Goal: Use online tool/utility: Utilize a website feature to perform a specific function

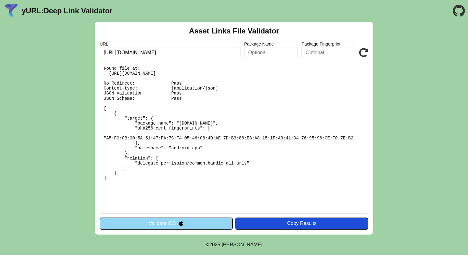
click at [127, 54] on input "[URL][DOMAIN_NAME]" at bounding box center [170, 52] width 141 height 11
type input "[URL][DOMAIN_NAME]"
click button "Validate" at bounding box center [0, 0] width 0 height 0
